Goal: Information Seeking & Learning: Find contact information

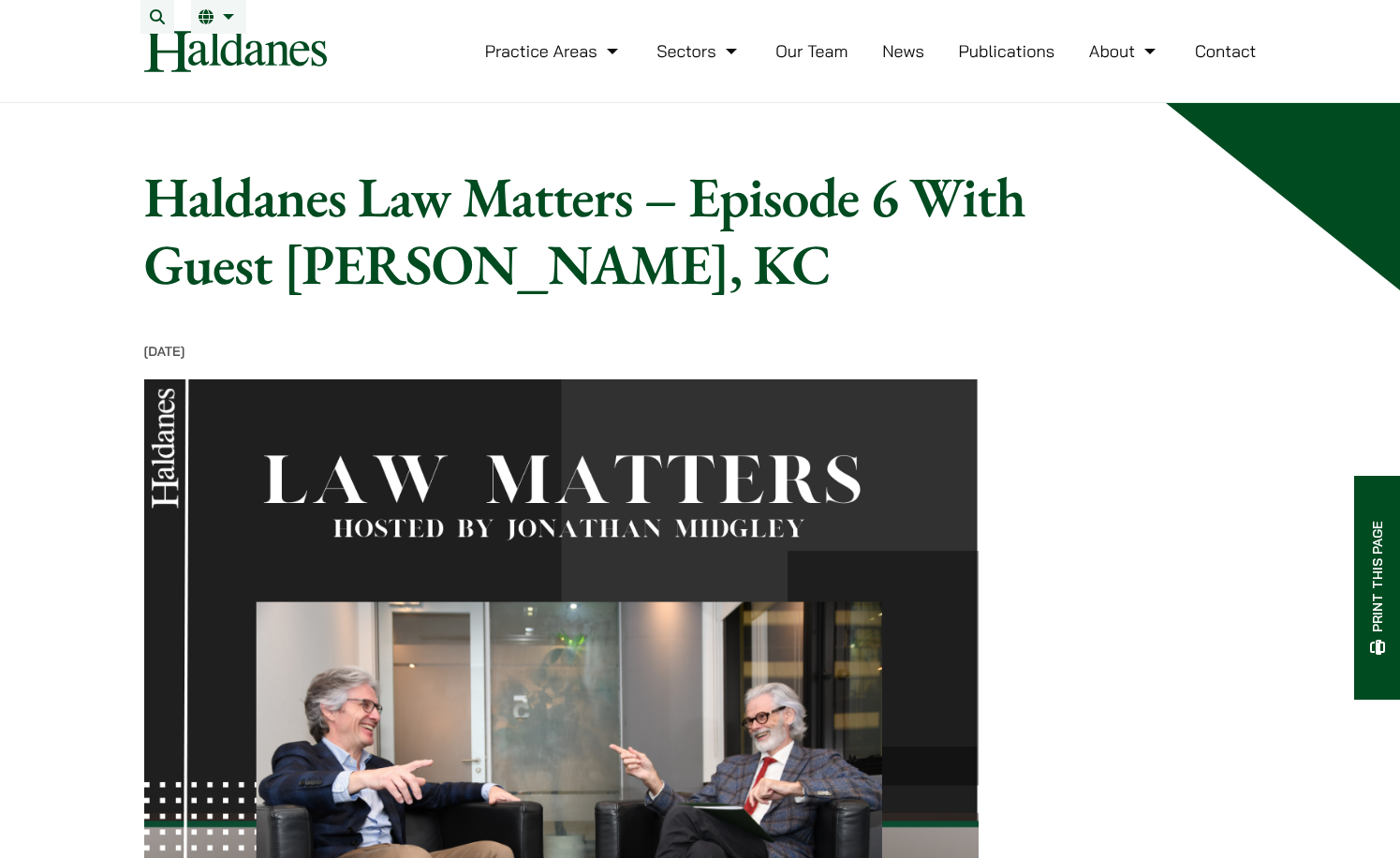
click at [817, 62] on link "Our Team" at bounding box center [811, 51] width 72 height 22
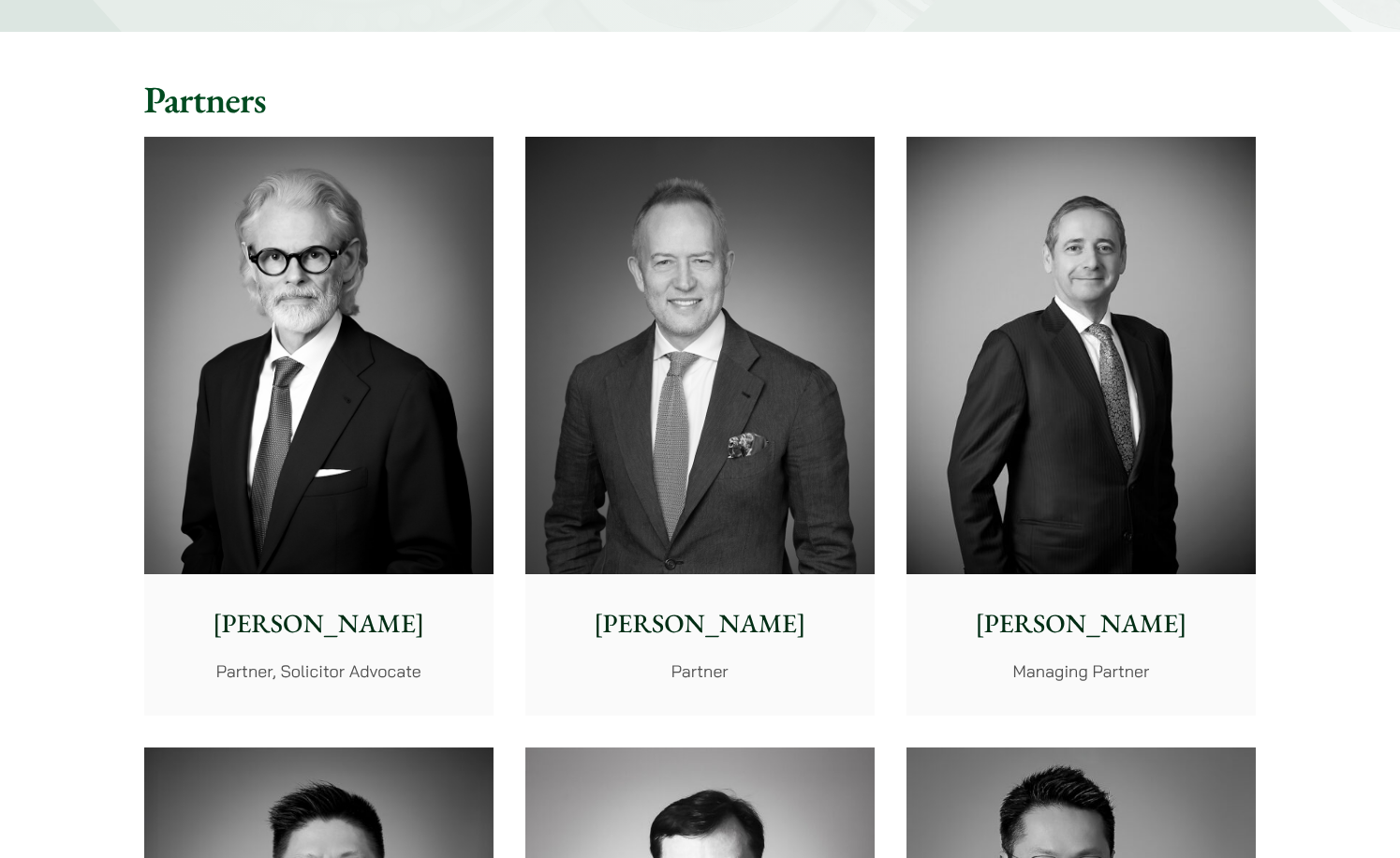
scroll to position [1079, 0]
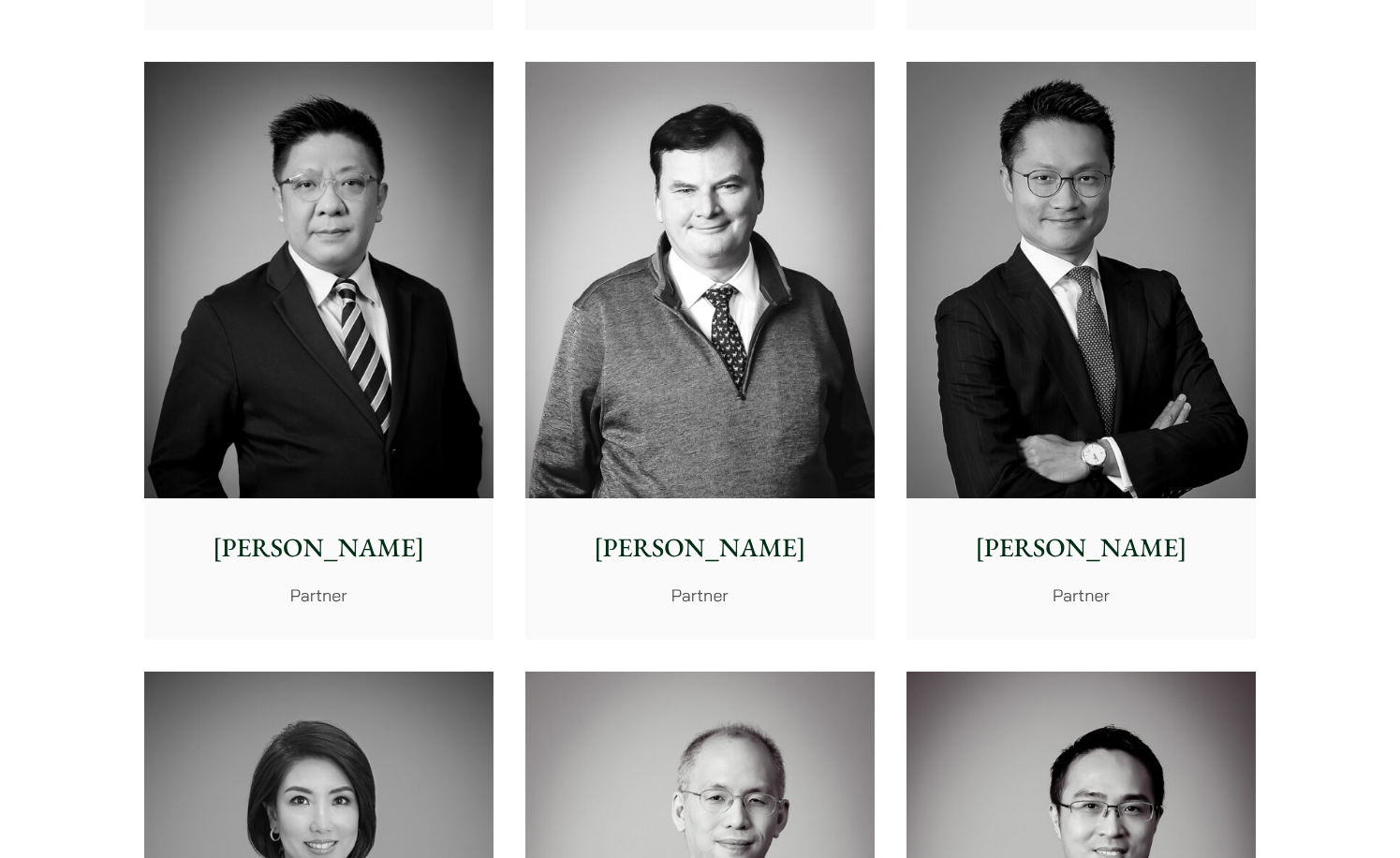
click at [808, 390] on img at bounding box center [700, 281] width 350 height 438
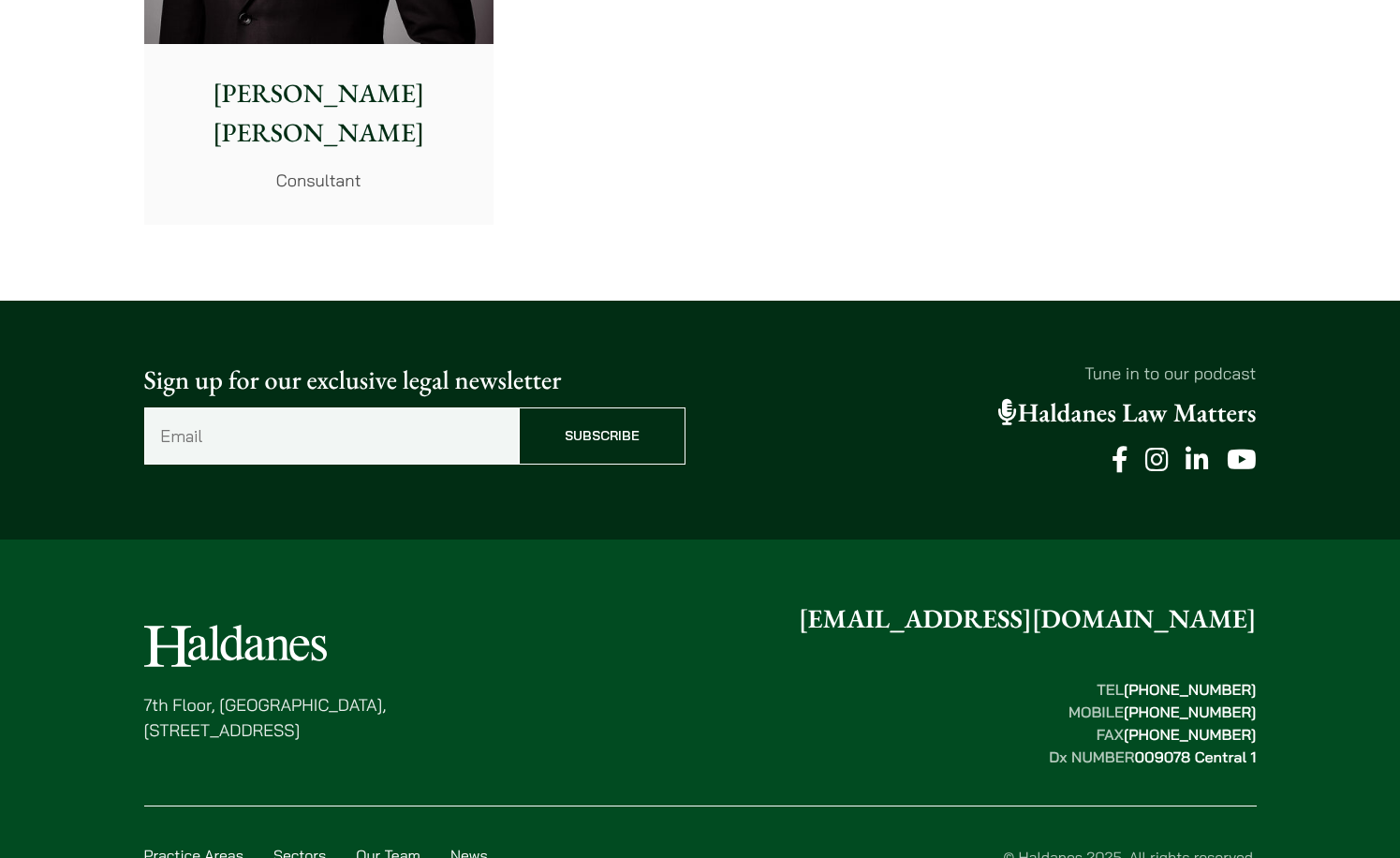
scroll to position [10415, 0]
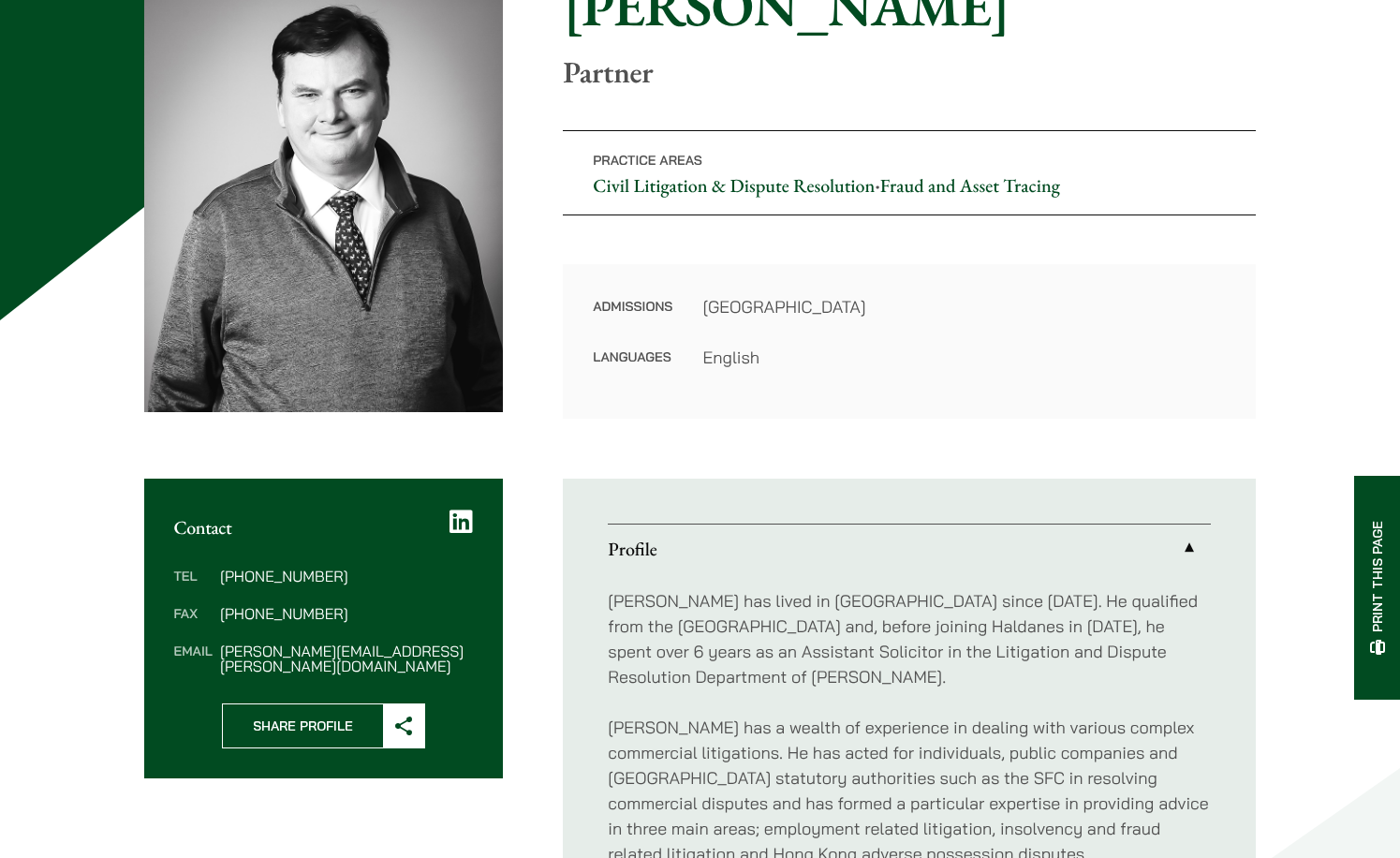
scroll to position [281, 0]
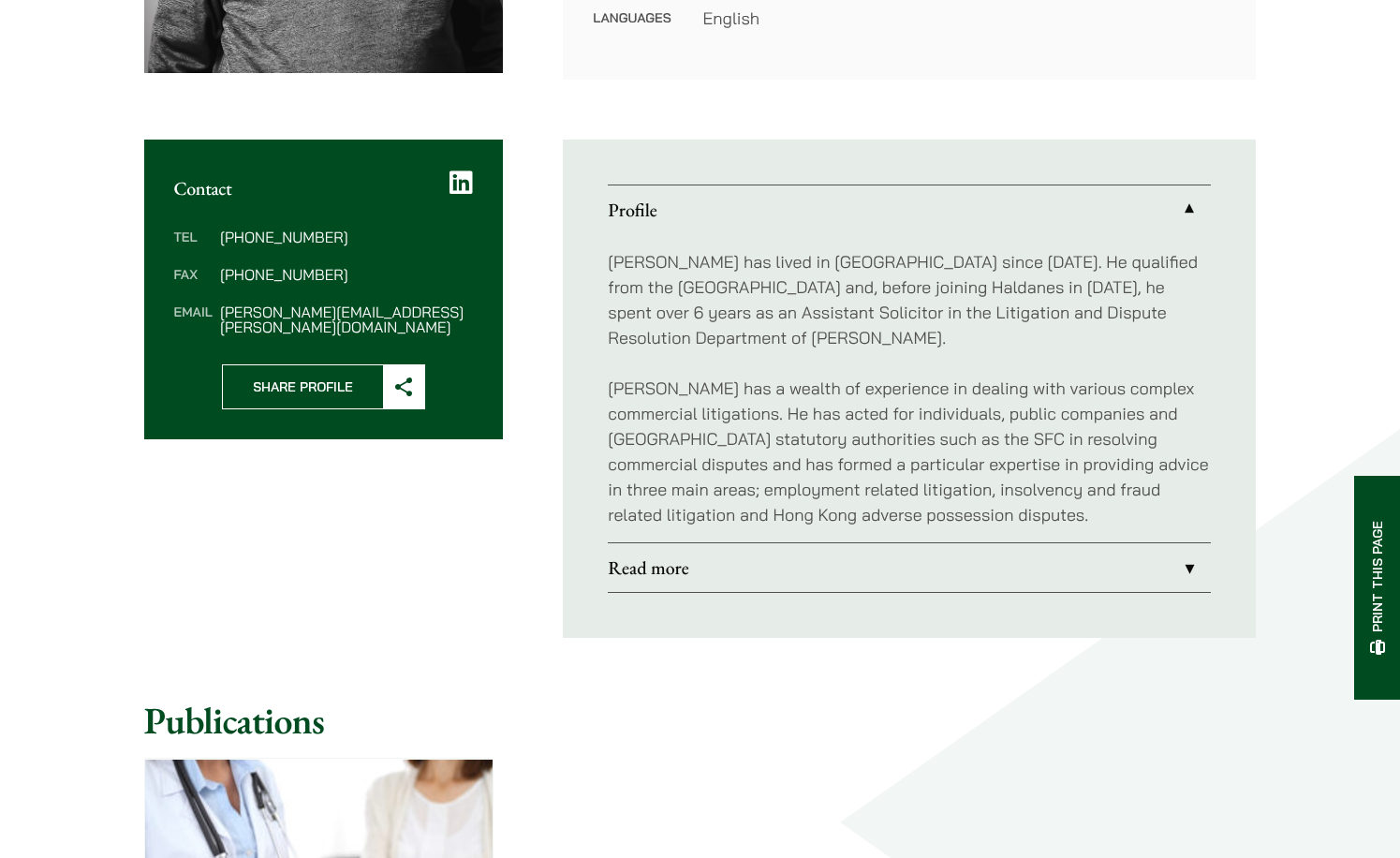
click at [702, 554] on link "Read more" at bounding box center [908, 568] width 603 height 49
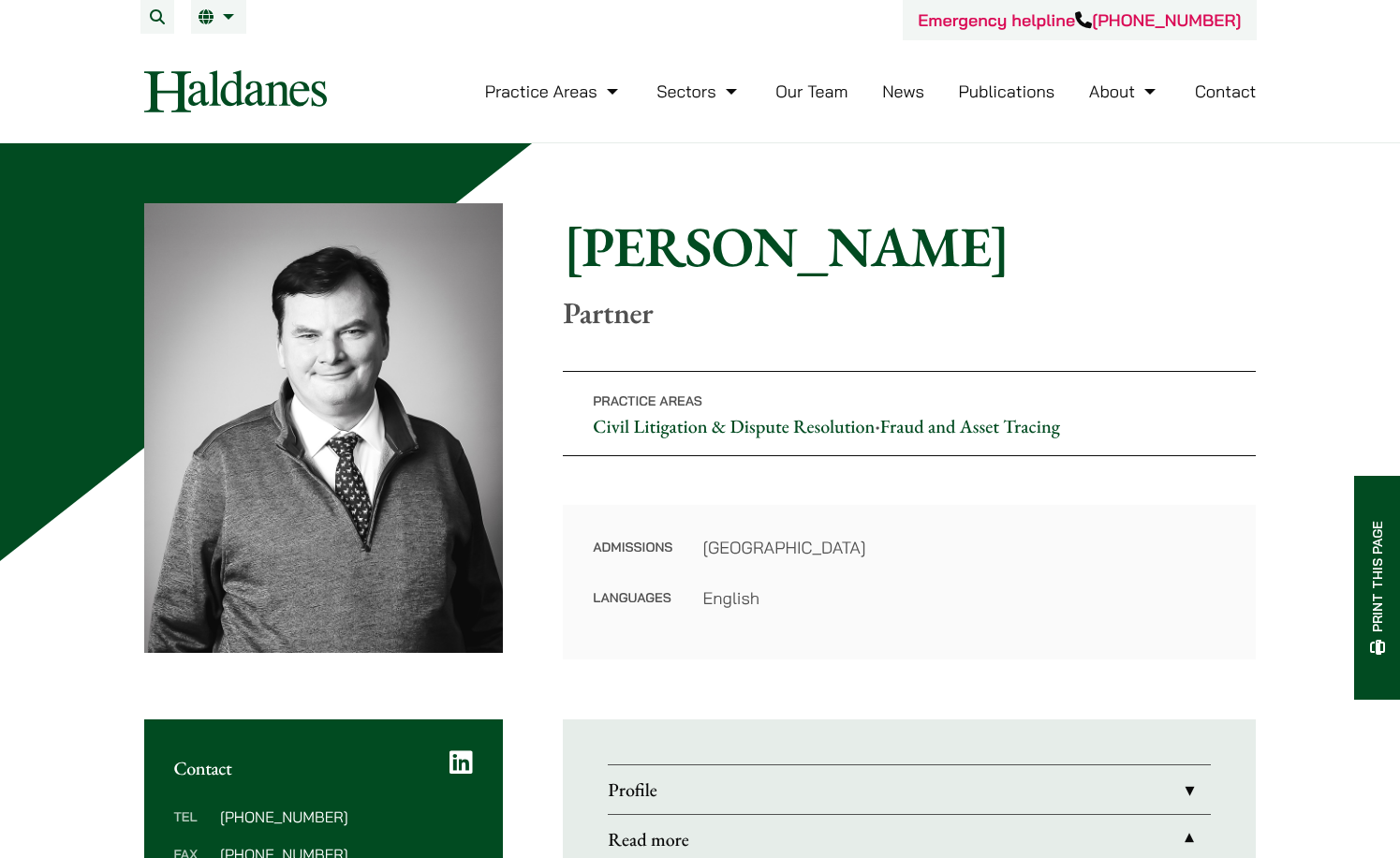
drag, startPoint x: 592, startPoint y: 233, endPoint x: 1104, endPoint y: 237, distance: 512.0
click at [1104, 237] on h1 "Patrick Rattigan" at bounding box center [909, 247] width 693 height 68
copy h1 "Patrick Rattigan"
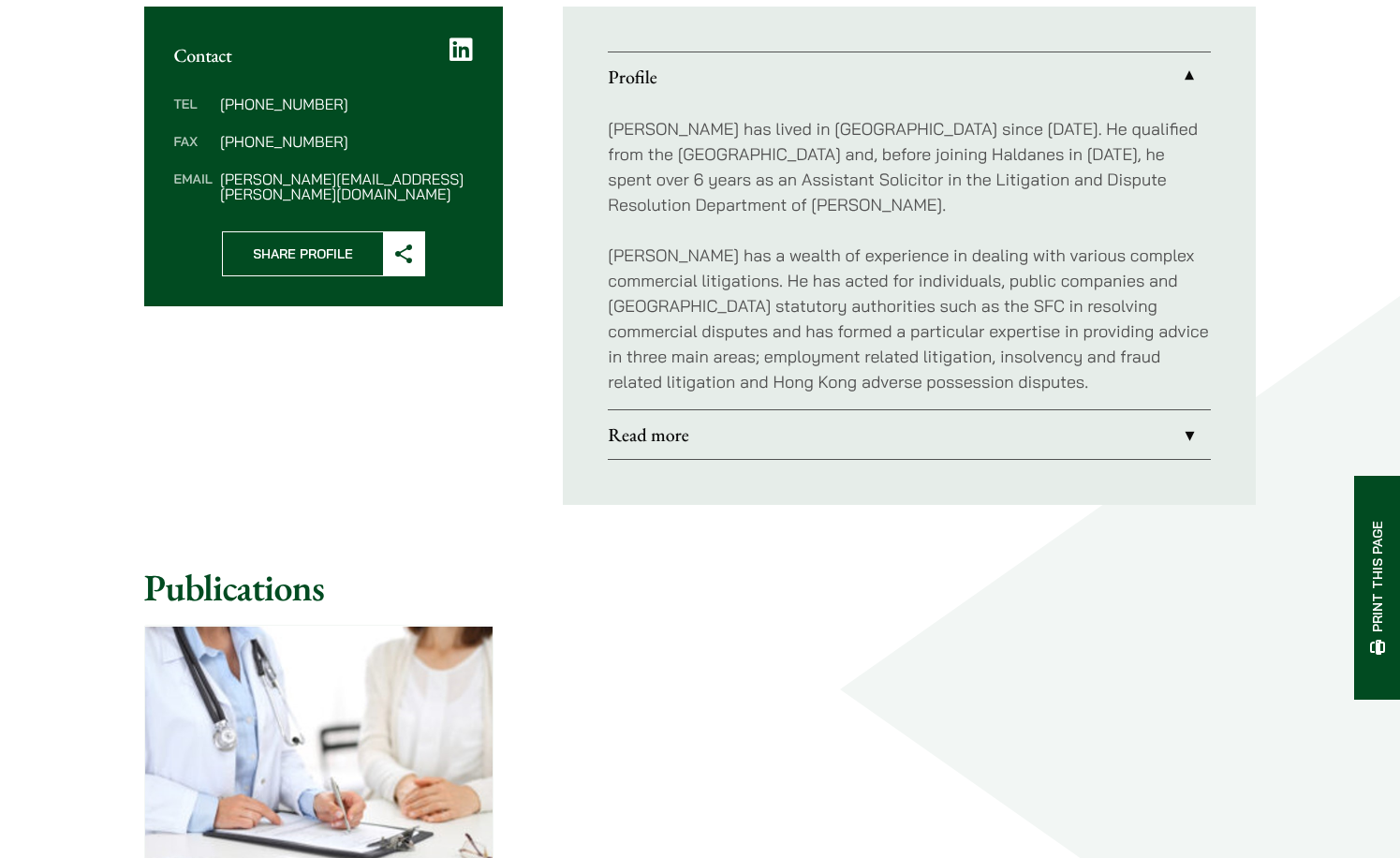
scroll to position [719, 0]
